Goal: Task Accomplishment & Management: Use online tool/utility

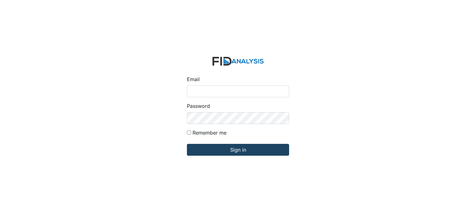
type input "[EMAIL_ADDRESS][DOMAIN_NAME]"
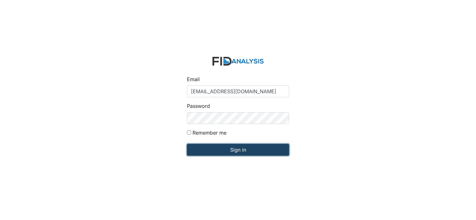
click at [262, 154] on input "Sign in" at bounding box center [238, 150] width 102 height 12
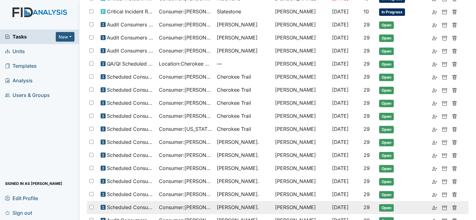
scroll to position [120, 0]
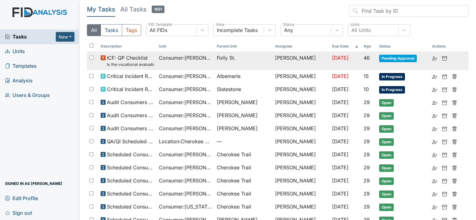
click at [193, 63] on td "Consumer : Criswell, Beverly" at bounding box center [185, 61] width 58 height 18
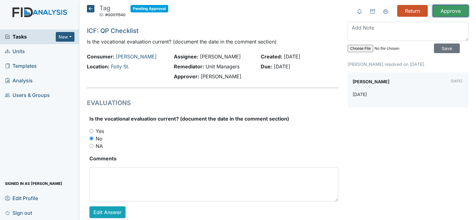
click at [445, 14] on input "Approve" at bounding box center [451, 11] width 36 height 12
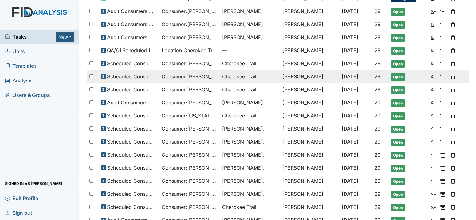
scroll to position [122, 0]
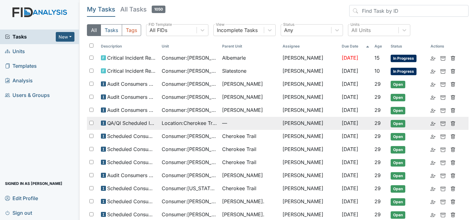
click at [171, 121] on span "Location : Cherokee Trail" at bounding box center [189, 123] width 55 height 7
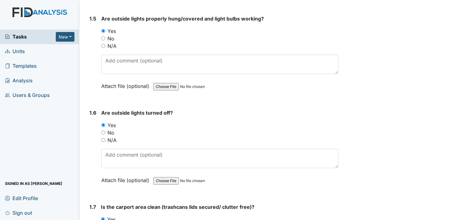
scroll to position [467, 0]
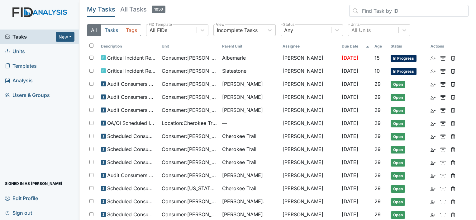
click at [45, 54] on link "Units" at bounding box center [39, 51] width 79 height 15
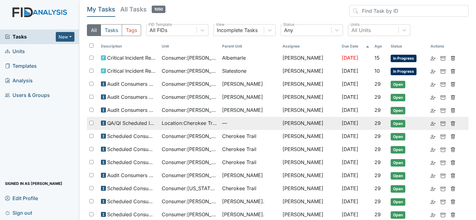
click at [199, 126] on span "Location : Cherokee Trail" at bounding box center [189, 123] width 55 height 7
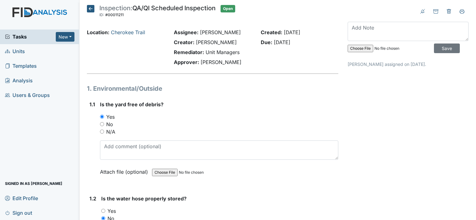
scroll to position [31, 0]
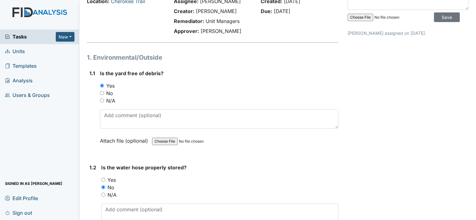
click at [295, 182] on div "Yes" at bounding box center [219, 180] width 237 height 7
click at [49, 11] on img at bounding box center [39, 18] width 79 height 22
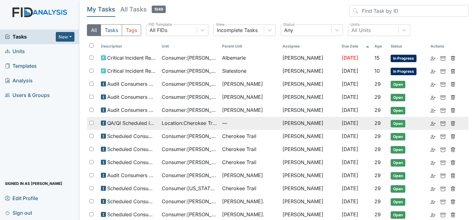
click at [201, 126] on td "Location : Cherokee Trail" at bounding box center [189, 123] width 60 height 13
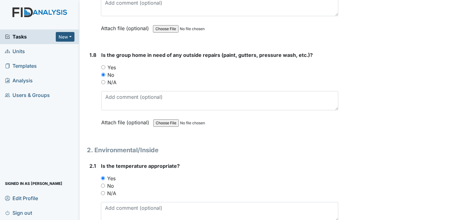
scroll to position [716, 0]
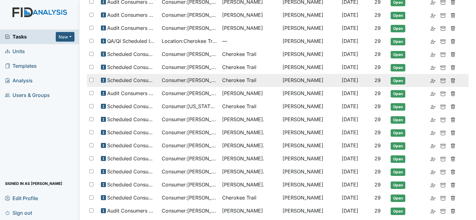
scroll to position [93, 0]
